Goal: Navigation & Orientation: Find specific page/section

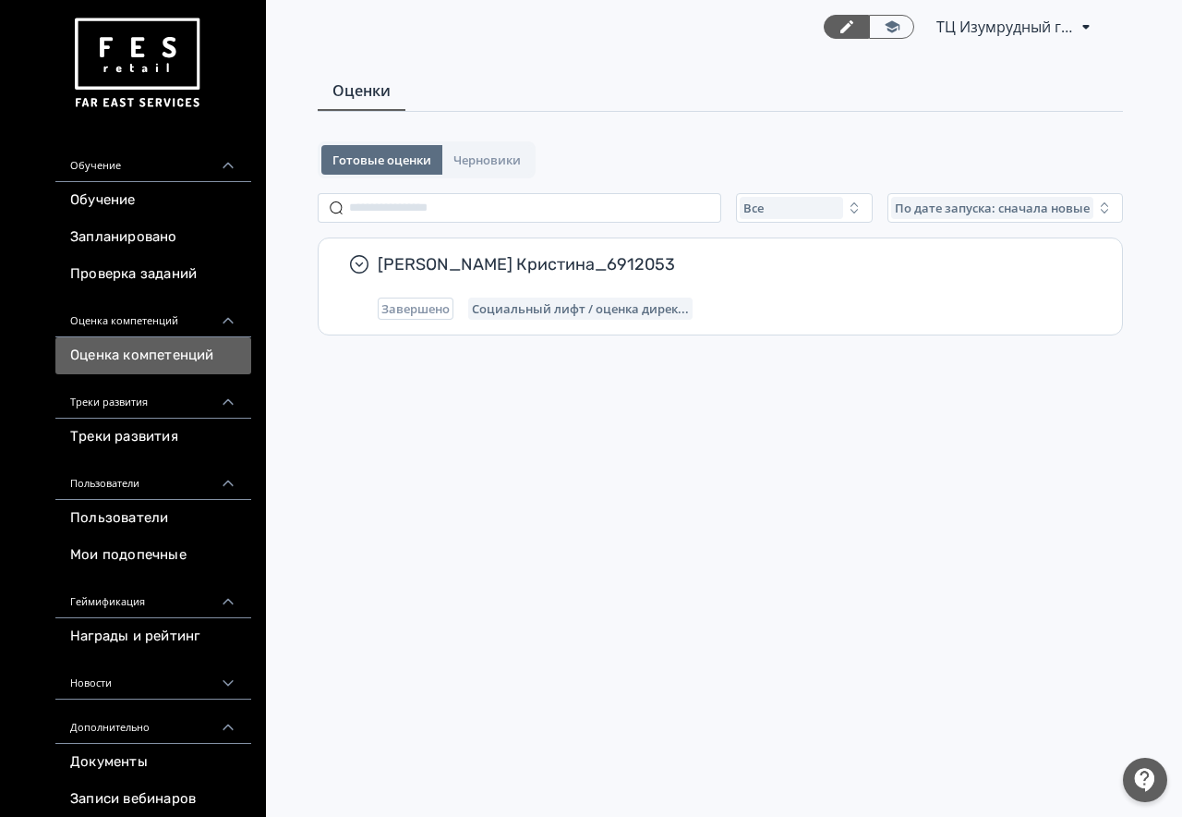
click at [196, 285] on link "Проверка заданий" at bounding box center [153, 274] width 196 height 37
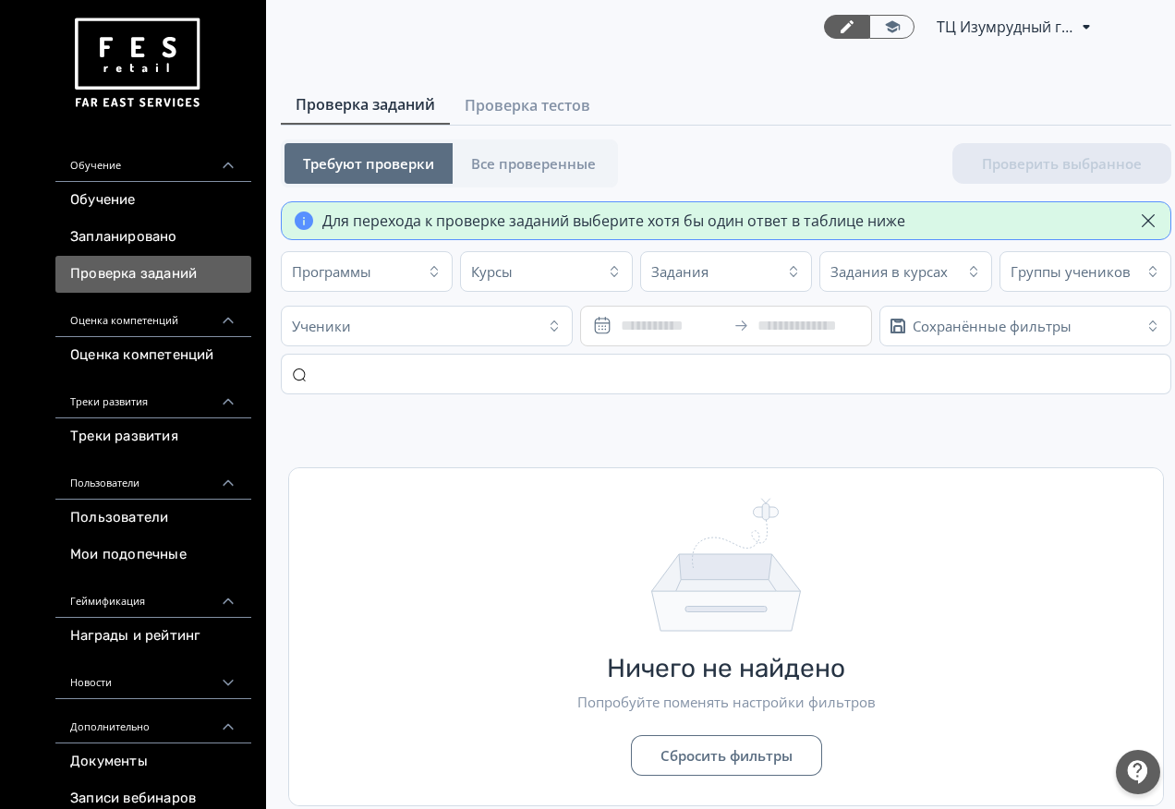
click at [128, 167] on div "Обучение" at bounding box center [153, 160] width 196 height 44
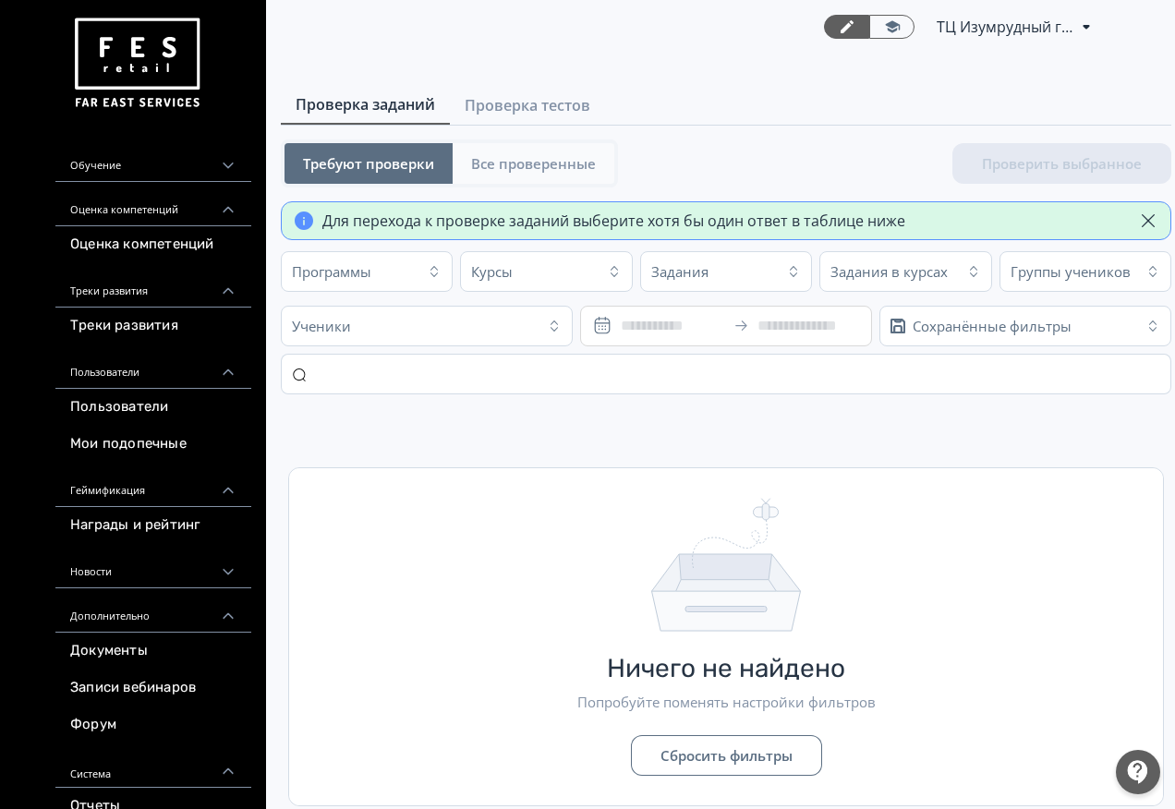
click at [552, 176] on button "Все проверенные" at bounding box center [534, 163] width 162 height 41
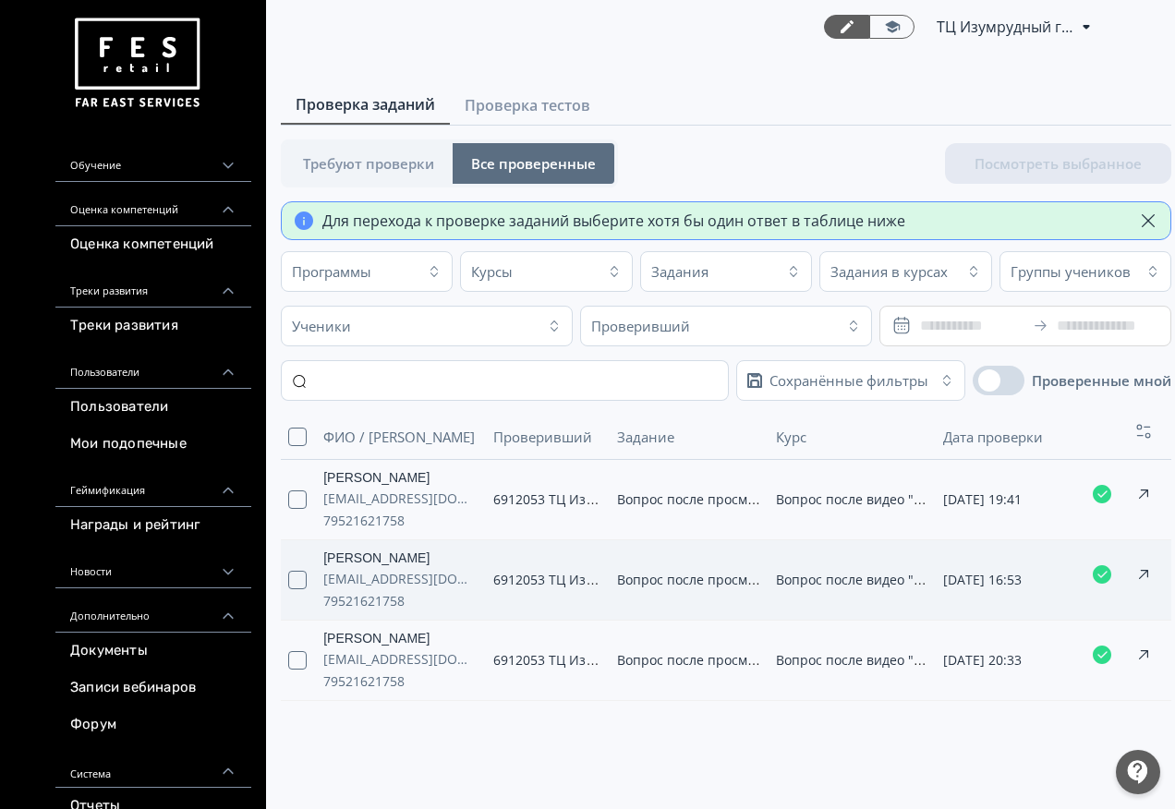
scroll to position [7, 0]
click at [349, 155] on span "Требуют проверки" at bounding box center [368, 163] width 131 height 18
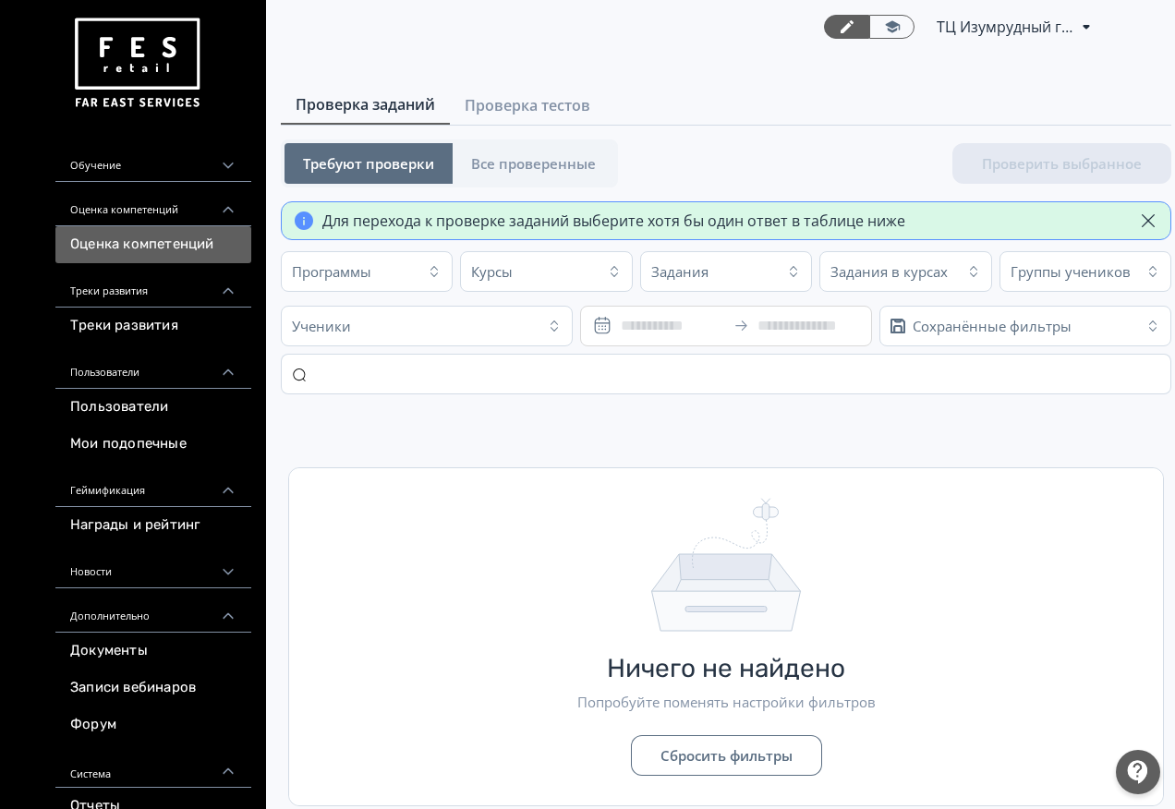
click at [176, 238] on link "Оценка компетенций" at bounding box center [153, 244] width 196 height 37
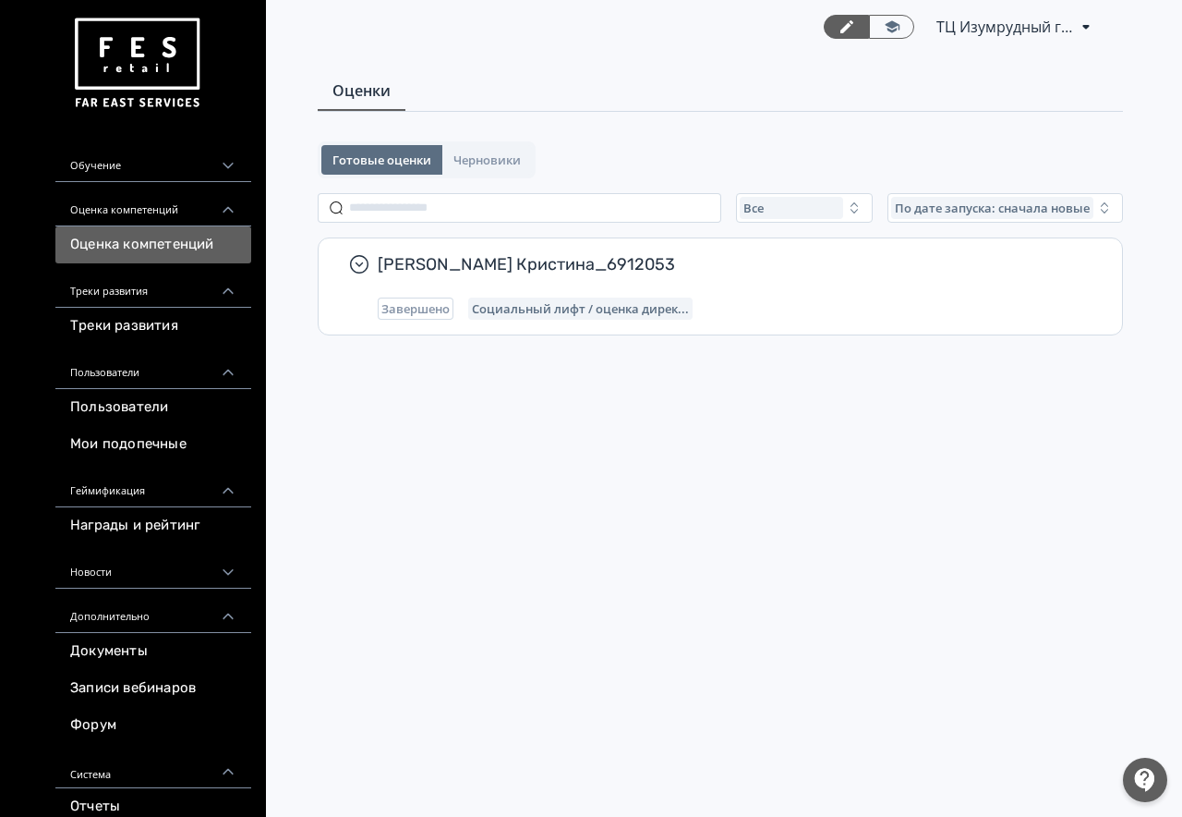
click at [173, 176] on div "Обучение" at bounding box center [153, 160] width 196 height 44
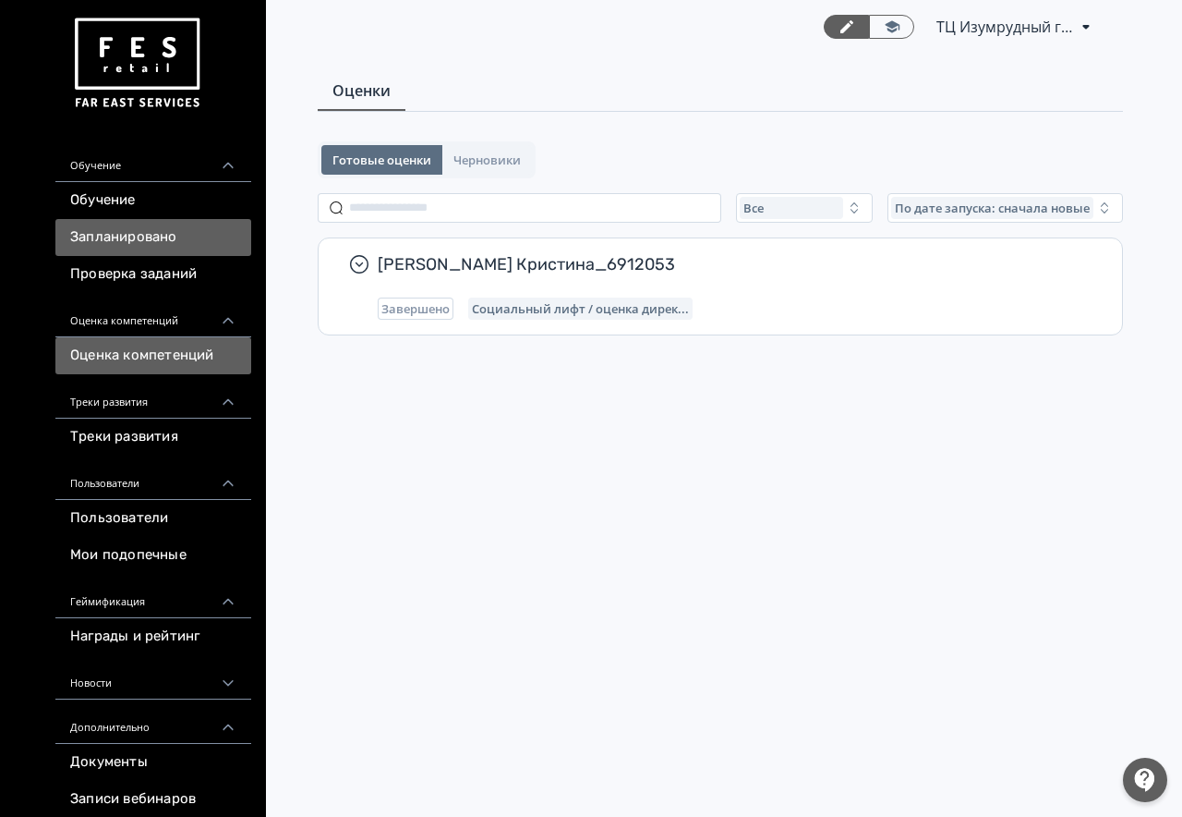
click at [165, 234] on link "Запланировано" at bounding box center [153, 237] width 196 height 37
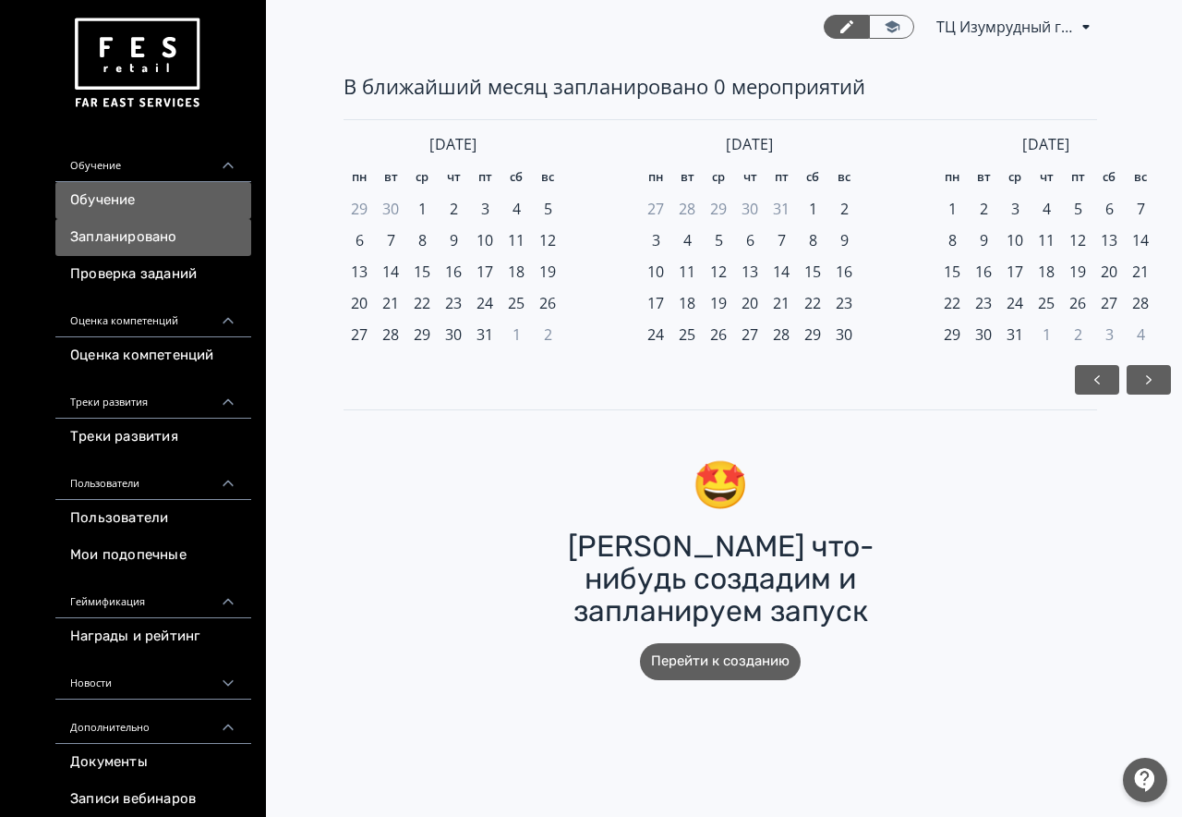
click at [168, 210] on link "Обучение" at bounding box center [153, 200] width 196 height 37
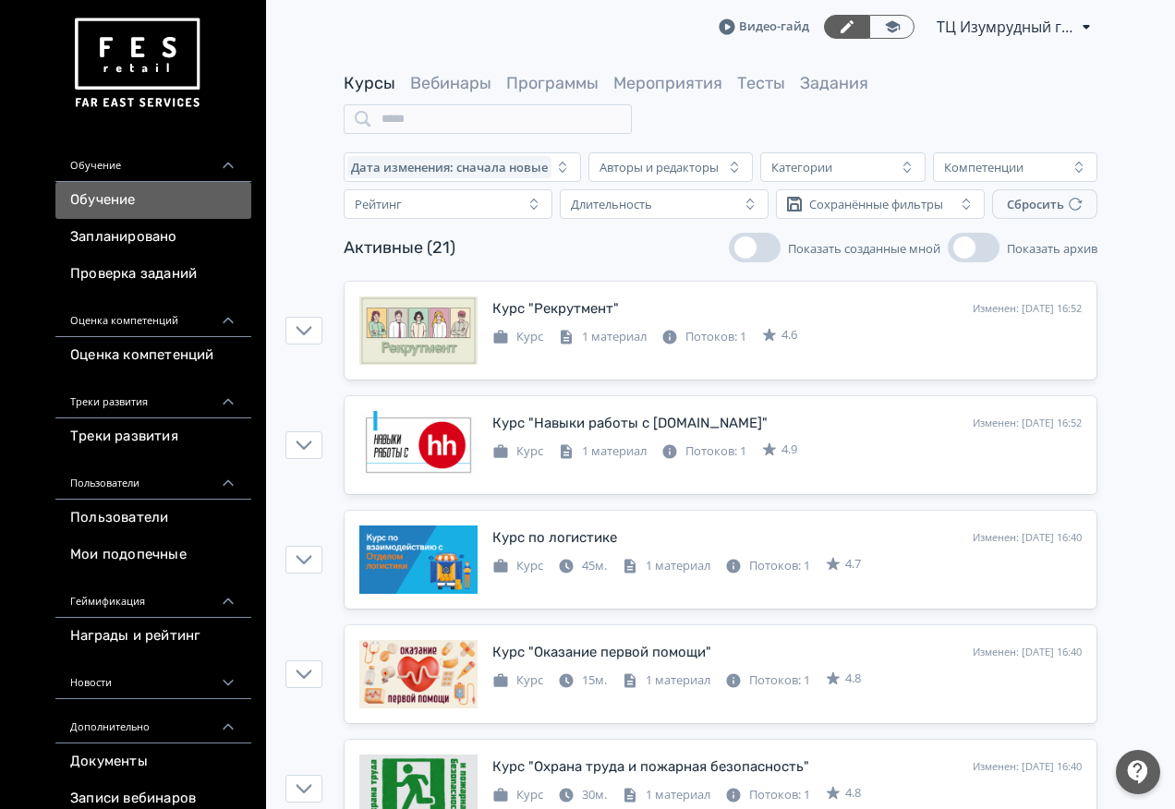
click at [201, 176] on div "Обучение" at bounding box center [153, 160] width 196 height 44
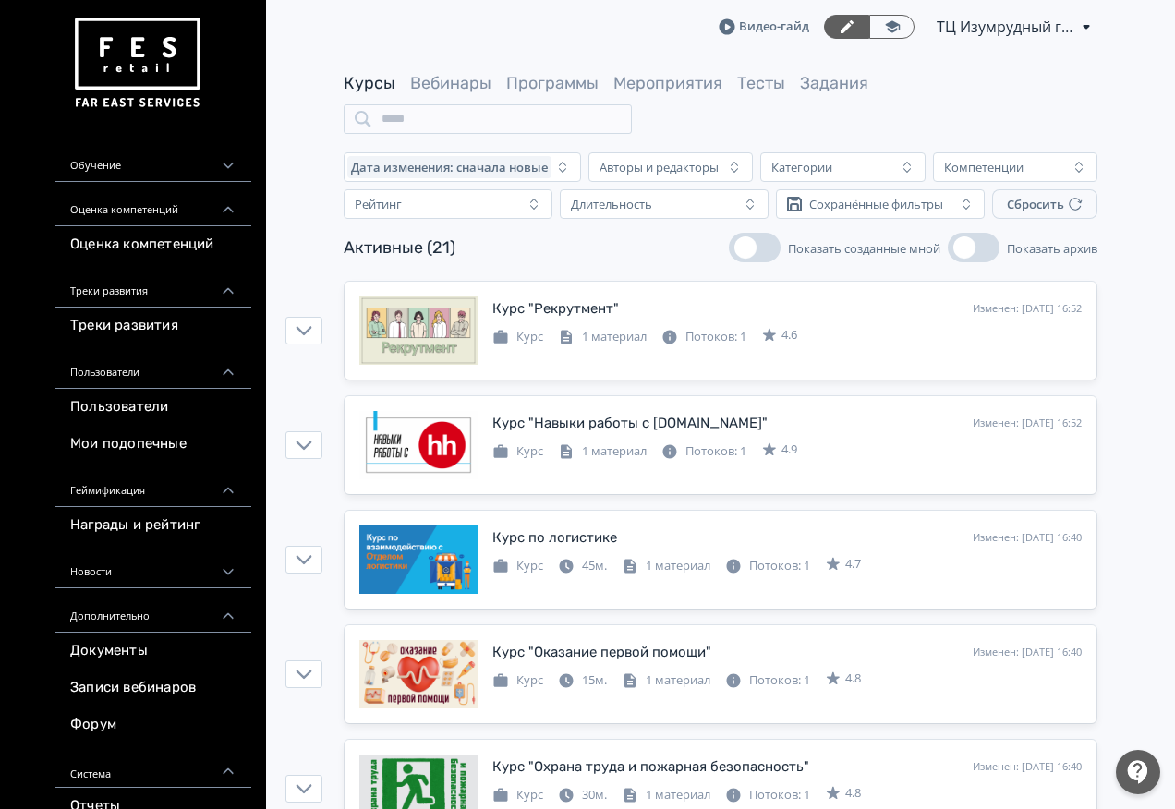
click at [1039, 34] on span "ТЦ Изумрудный город [GEOGRAPHIC_DATA] RE 6912053" at bounding box center [1006, 27] width 139 height 22
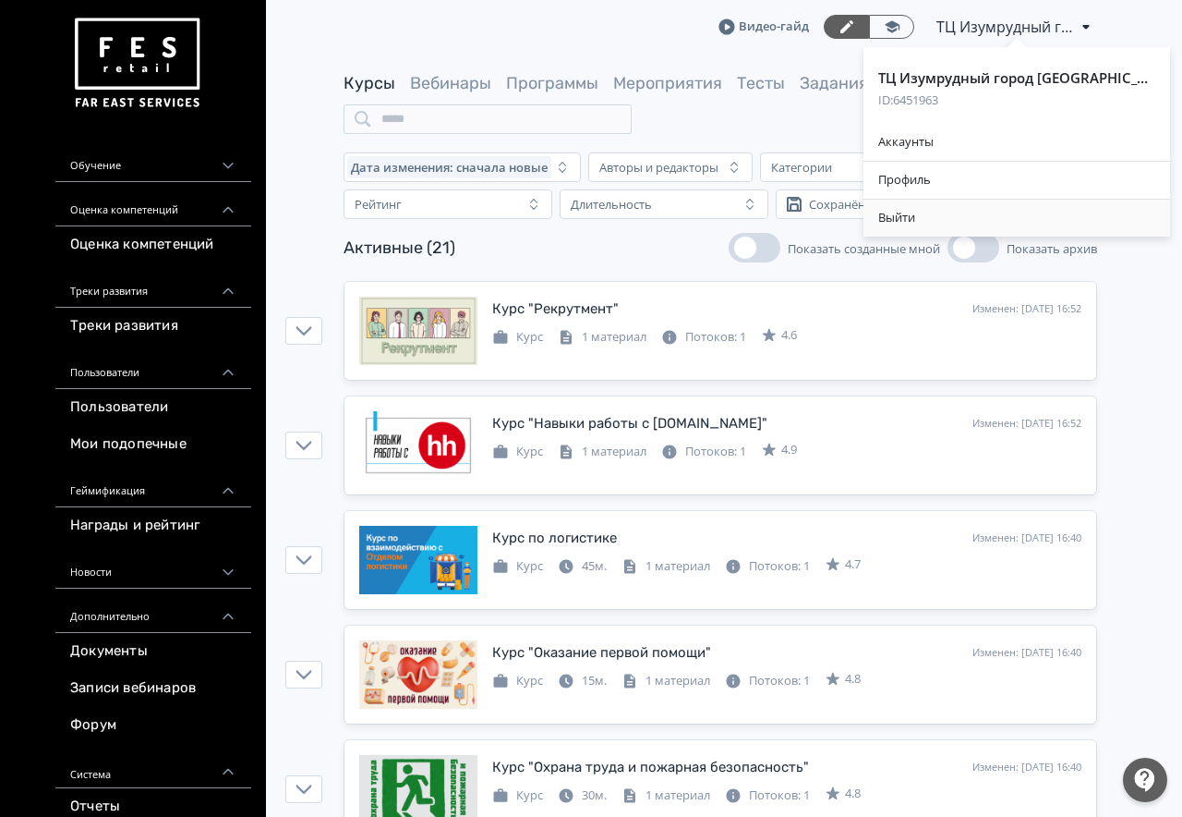
click at [925, 221] on div "Выйти" at bounding box center [1017, 218] width 307 height 37
